Goal: Task Accomplishment & Management: Use online tool/utility

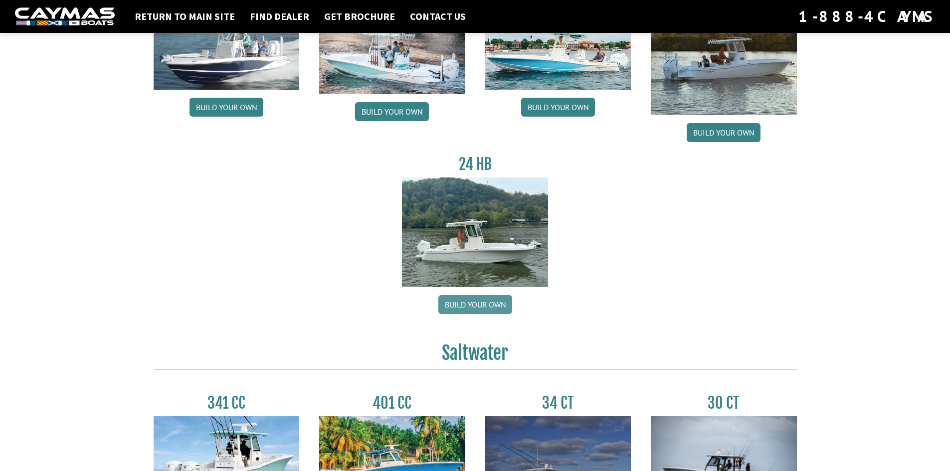
scroll to position [136, 0]
click at [181, 15] on link "Return to main site" at bounding box center [185, 16] width 110 height 13
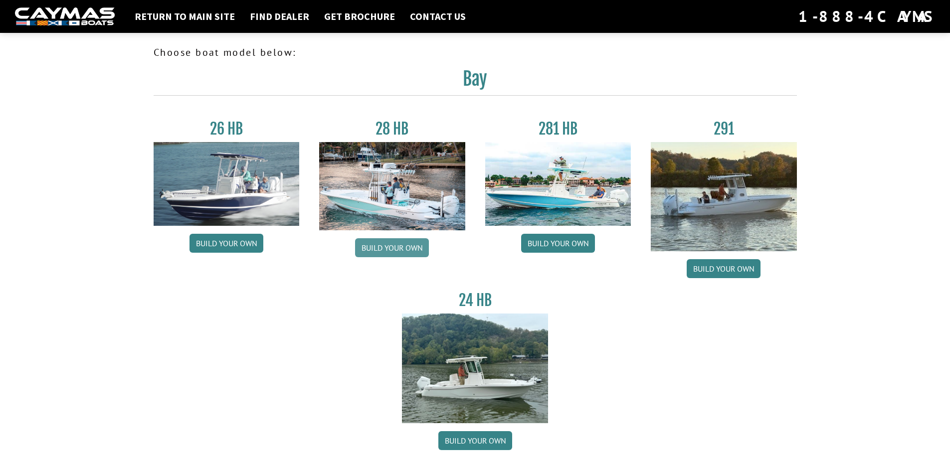
click at [376, 248] on link "Build your own" at bounding box center [392, 247] width 74 height 19
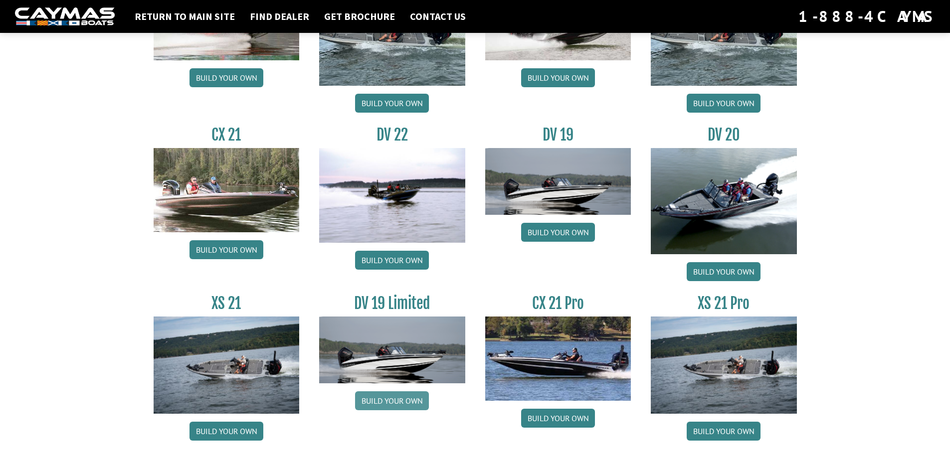
scroll to position [1114, 0]
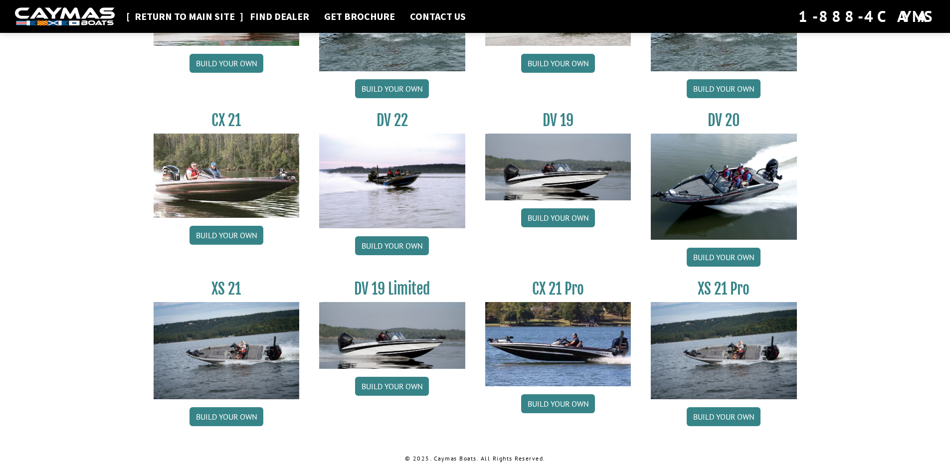
click at [216, 14] on link "Return to main site" at bounding box center [185, 16] width 110 height 13
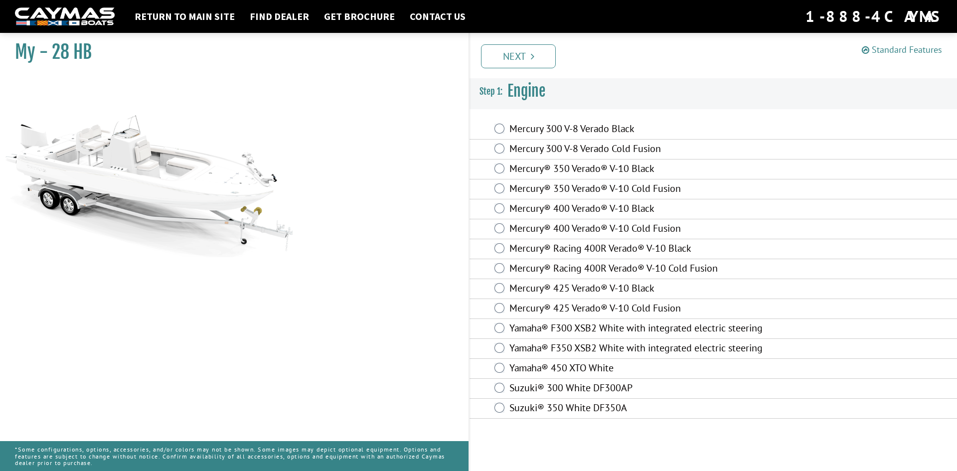
click at [895, 53] on link "Standard Features" at bounding box center [902, 49] width 80 height 11
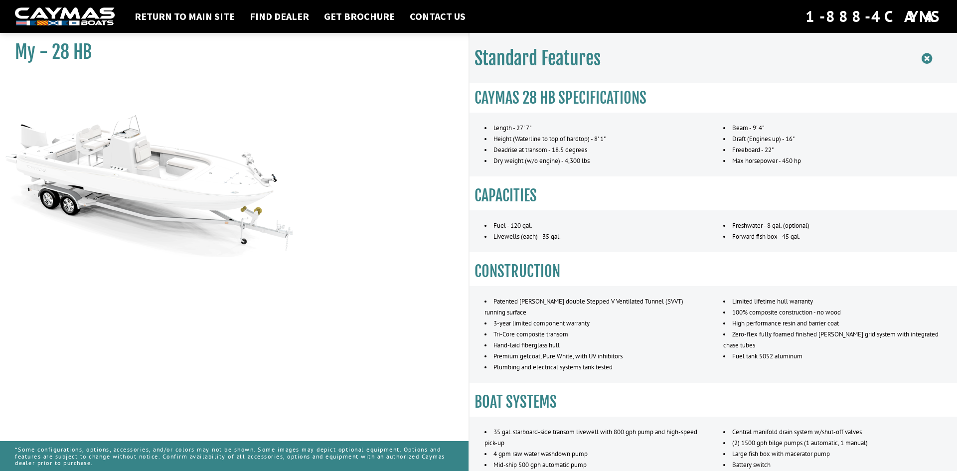
click at [928, 58] on icon at bounding box center [927, 58] width 10 height 12
